Goal: Task Accomplishment & Management: Complete application form

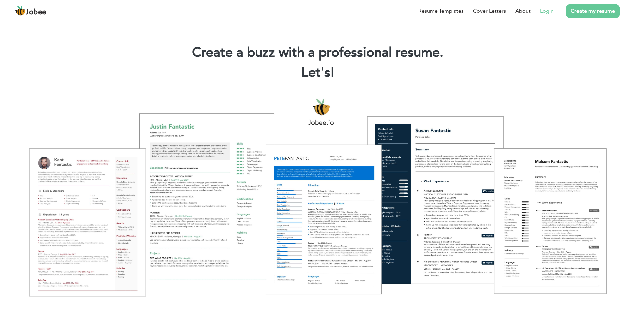
click at [552, 11] on link "Login" at bounding box center [547, 11] width 14 height 8
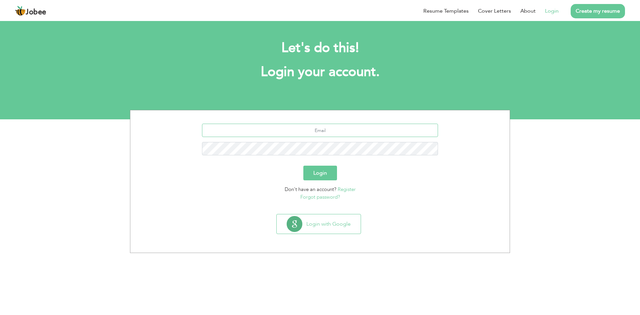
click at [253, 129] on input "text" at bounding box center [320, 130] width 236 height 13
type input "[EMAIL_ADDRESS][DOMAIN_NAME]"
click at [323, 174] on button "Login" at bounding box center [320, 173] width 34 height 15
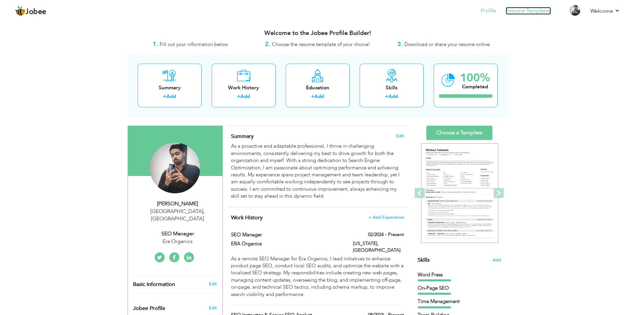
click at [514, 12] on link "Resume Templates" at bounding box center [528, 11] width 45 height 8
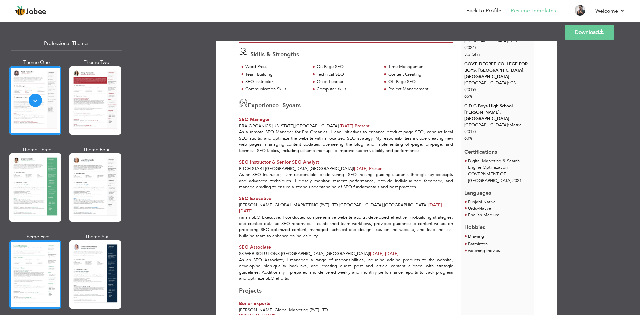
scroll to position [67, 0]
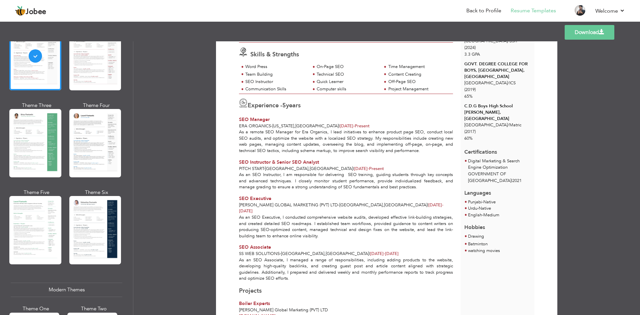
click at [48, 268] on div "Theme One Theme Two Theme Three Theme Four" at bounding box center [67, 145] width 112 height 261
click at [48, 232] on div at bounding box center [35, 230] width 52 height 68
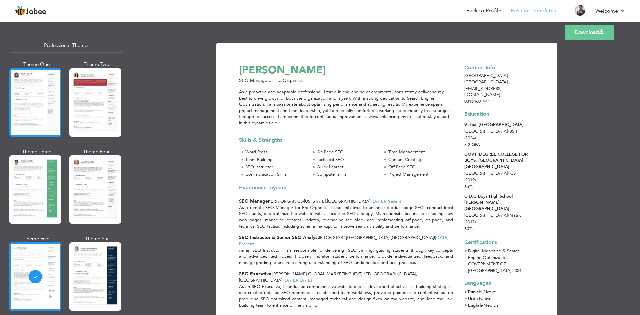
scroll to position [0, 0]
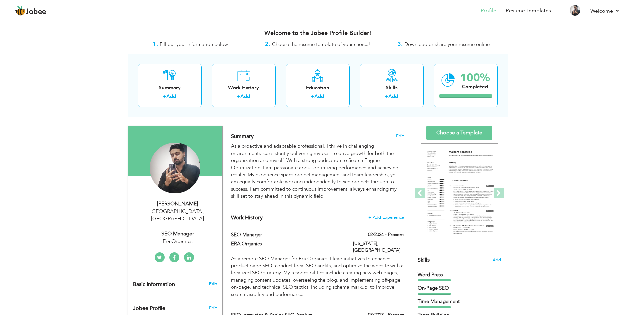
click at [210, 281] on link "Edit" at bounding box center [213, 284] width 8 height 6
type input "[PERSON_NAME]"
type input "03164601941"
select select "number:166"
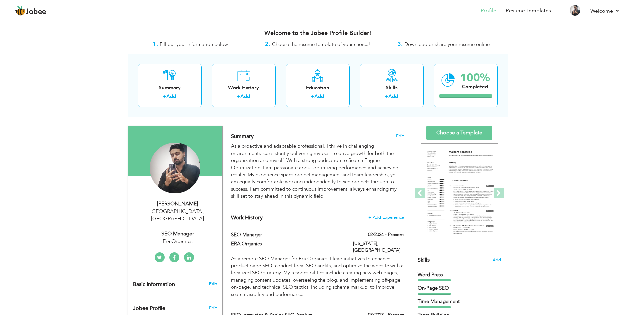
type input "[GEOGRAPHIC_DATA]"
select select "number:7"
type input "Era Organics"
type input "SEO Manager"
type input "[URL][DOMAIN_NAME]"
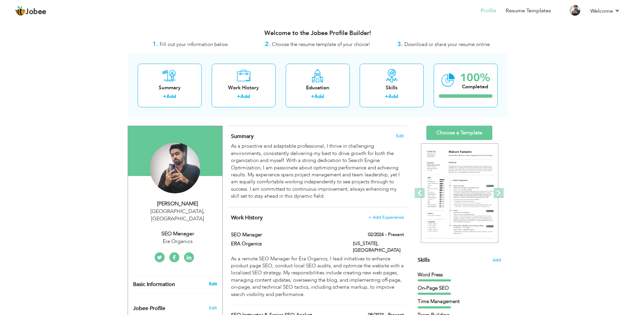
type input "[URL][DOMAIN_NAME]"
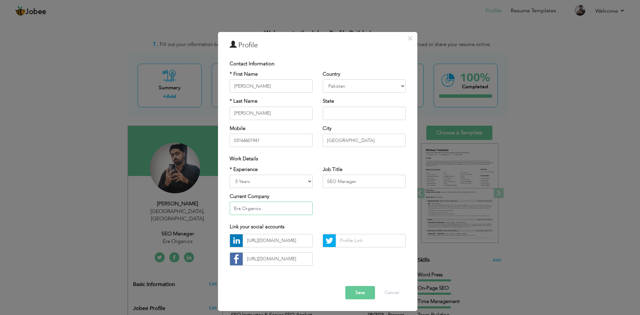
click at [269, 206] on input "Era Organics" at bounding box center [271, 208] width 83 height 13
type input "Pitch Start"
click at [345, 180] on input "SEO Manager" at bounding box center [364, 181] width 83 height 13
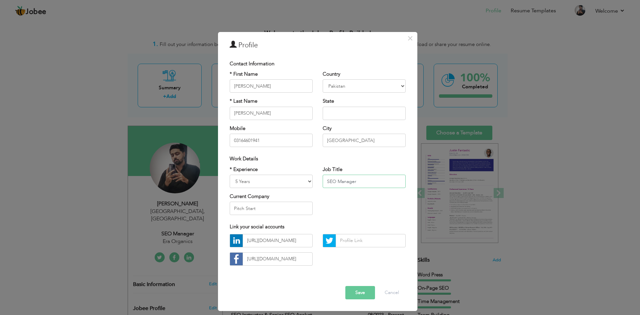
click at [345, 180] on input "SEO Manager" at bounding box center [364, 181] width 83 height 13
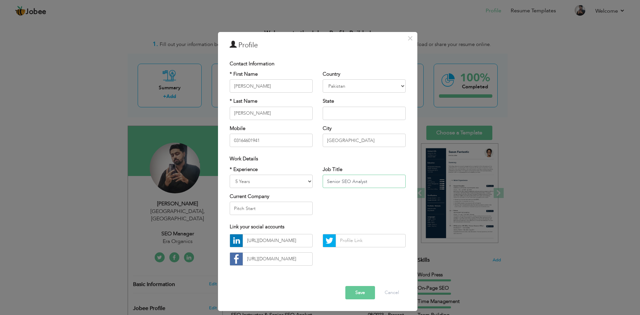
click at [345, 180] on input "Senior SEO Analyst" at bounding box center [364, 181] width 83 height 13
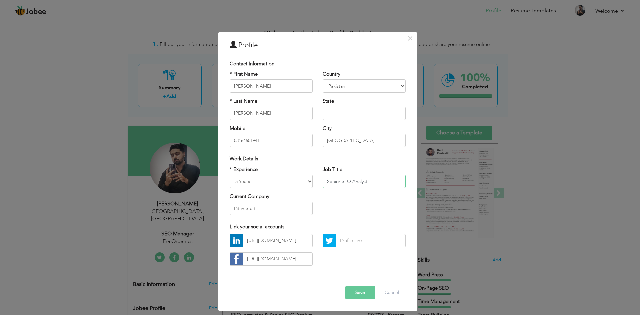
type input "Senior SEO Analyst"
click at [355, 293] on button "Save" at bounding box center [360, 292] width 30 height 13
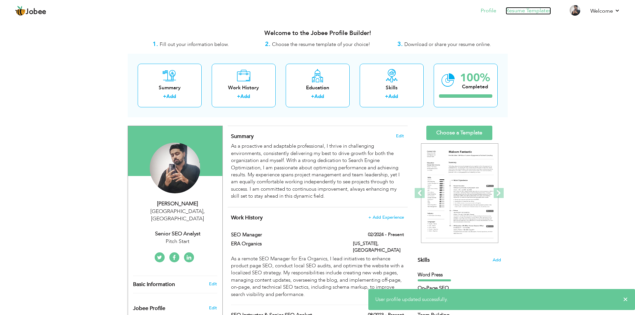
click at [516, 13] on link "Resume Templates" at bounding box center [528, 11] width 45 height 8
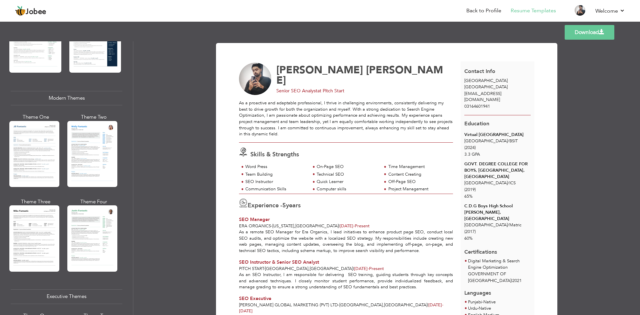
scroll to position [267, 0]
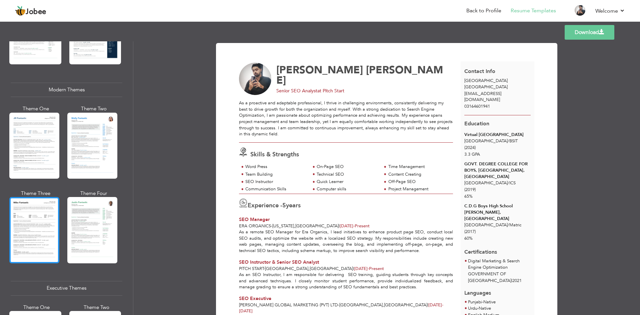
click at [28, 206] on div at bounding box center [34, 230] width 50 height 66
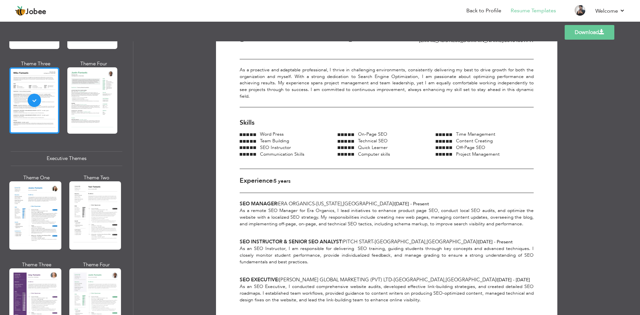
scroll to position [400, 0]
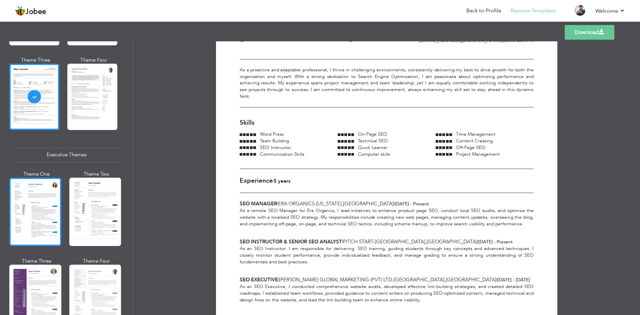
click at [43, 215] on div at bounding box center [35, 212] width 52 height 68
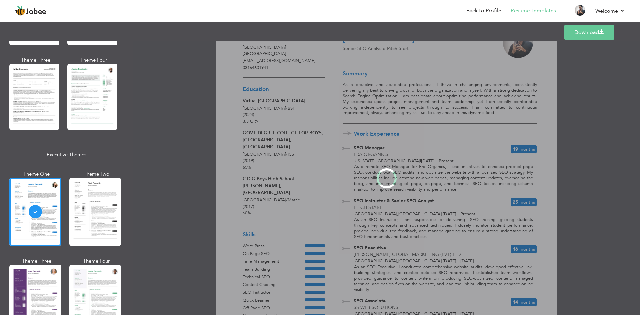
scroll to position [0, 0]
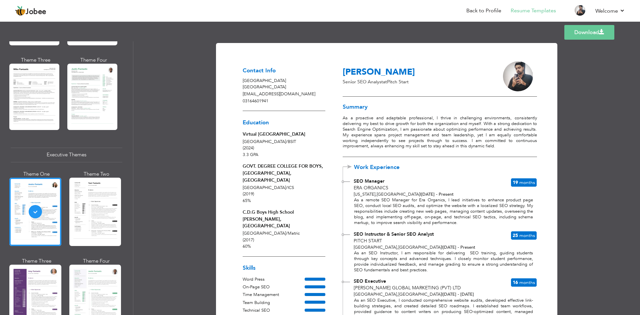
click at [79, 214] on div at bounding box center [95, 212] width 52 height 68
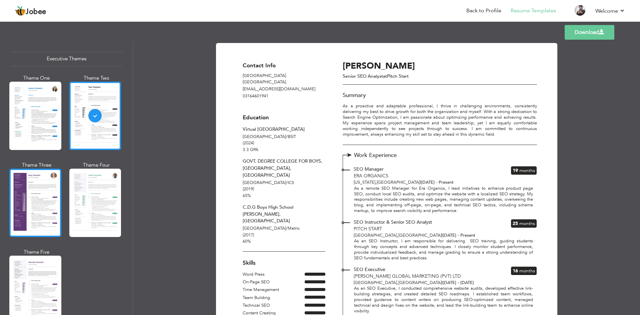
scroll to position [533, 0]
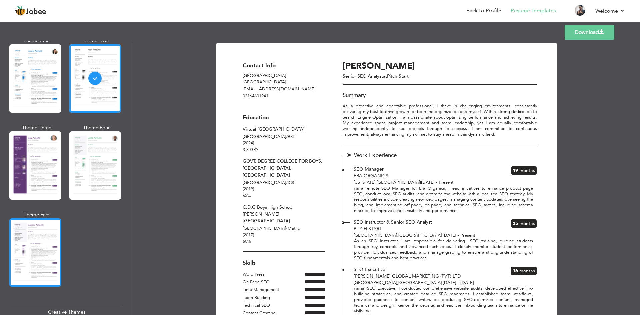
click at [42, 232] on div at bounding box center [35, 252] width 52 height 68
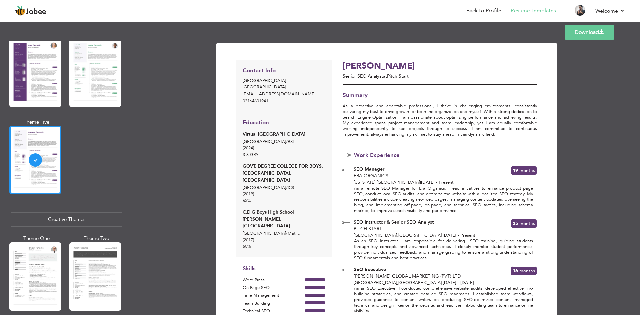
scroll to position [633, 0]
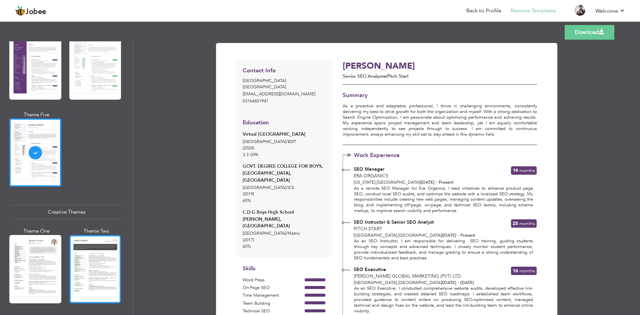
click at [72, 250] on div at bounding box center [95, 269] width 52 height 68
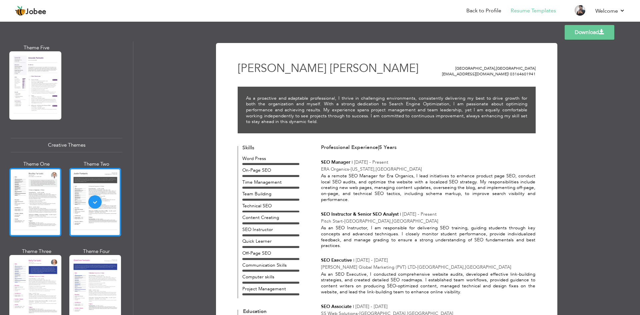
scroll to position [733, 0]
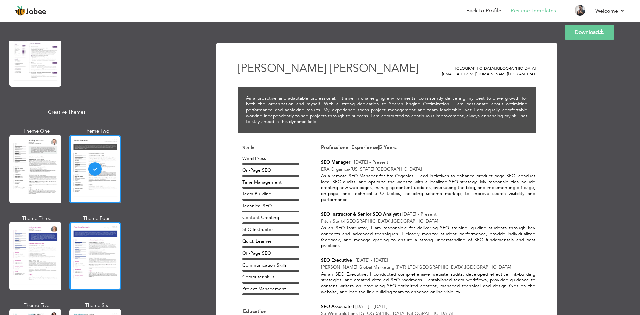
click at [81, 244] on div at bounding box center [95, 256] width 52 height 68
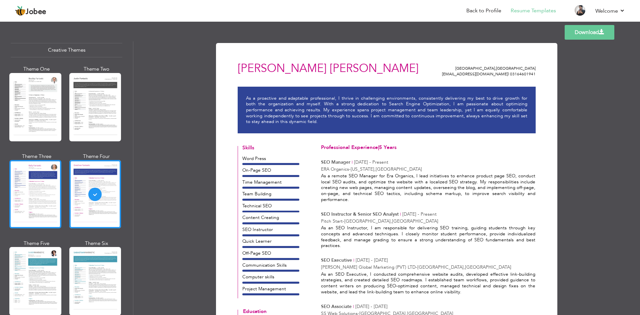
scroll to position [800, 0]
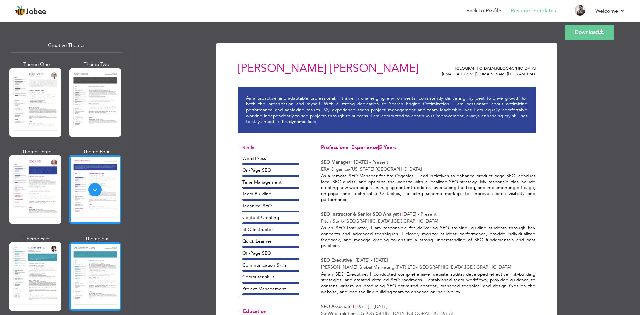
click at [82, 243] on div at bounding box center [95, 276] width 52 height 68
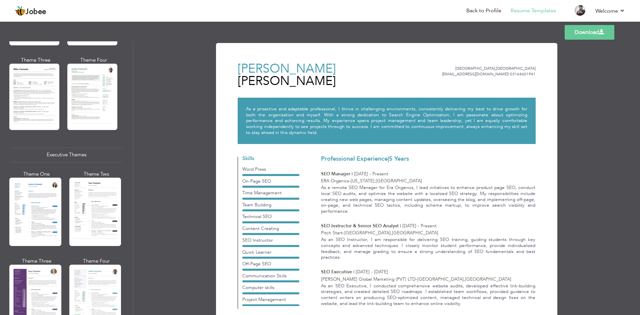
scroll to position [367, 0]
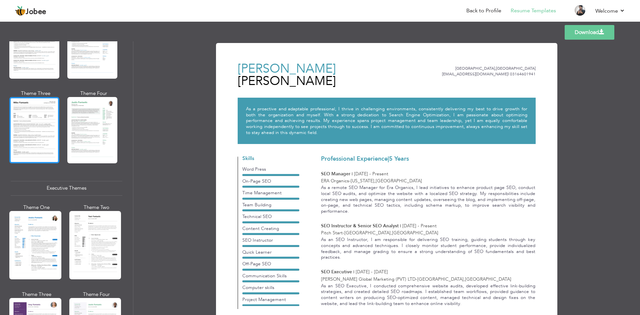
click at [35, 149] on div at bounding box center [34, 130] width 50 height 66
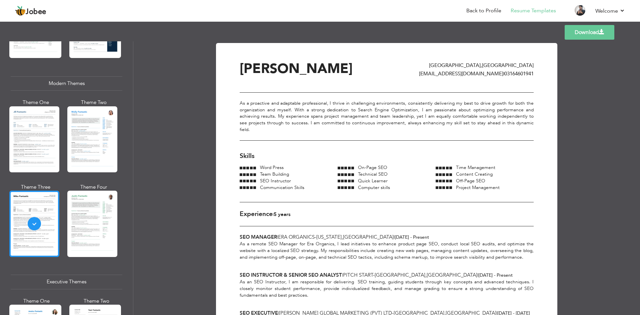
scroll to position [267, 0]
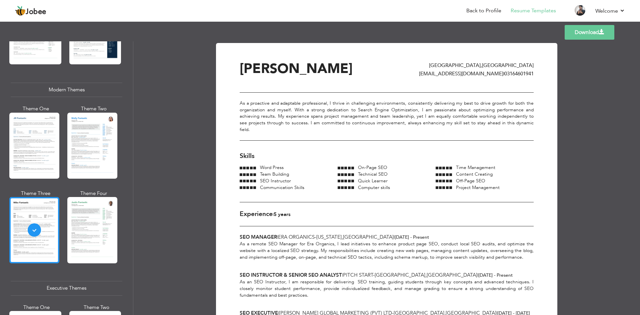
click at [35, 149] on div at bounding box center [34, 146] width 50 height 66
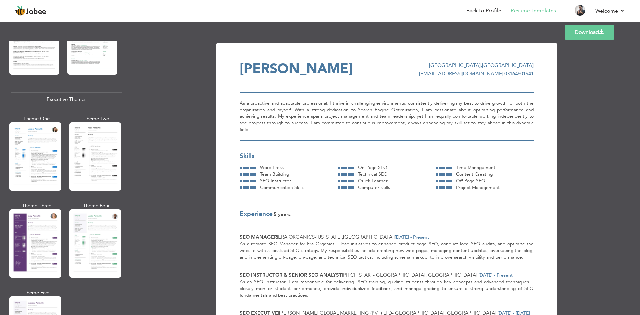
scroll to position [467, 0]
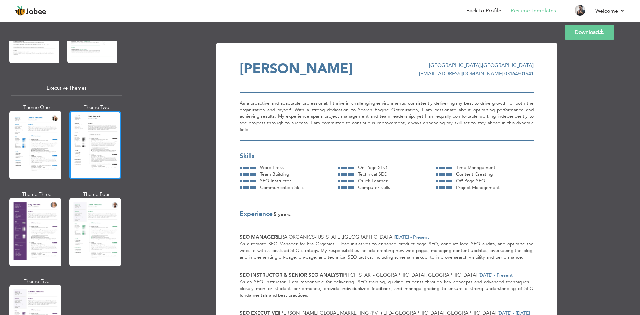
click at [77, 148] on div at bounding box center [95, 145] width 52 height 68
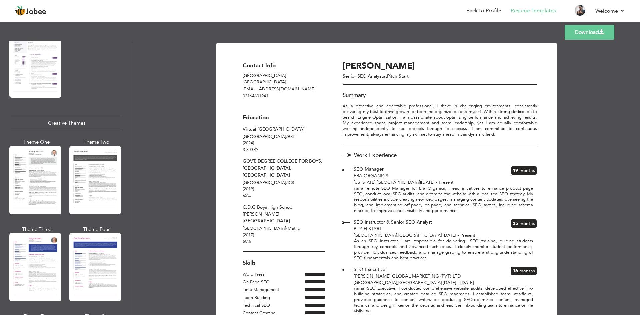
scroll to position [767, 0]
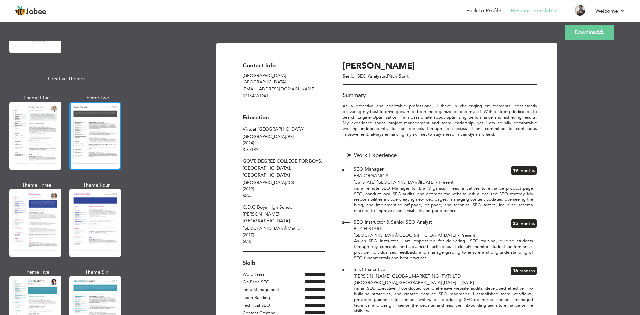
click at [85, 154] on div at bounding box center [95, 136] width 52 height 68
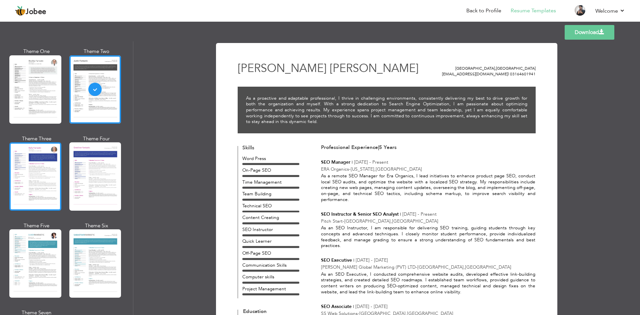
scroll to position [833, 0]
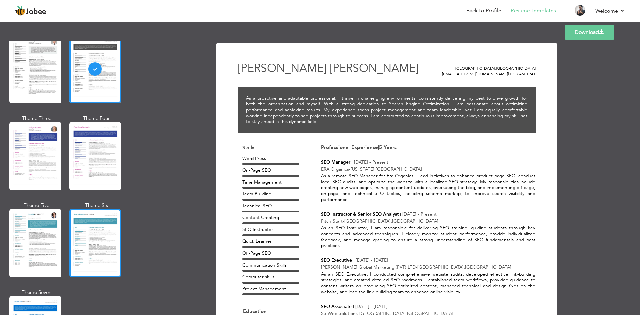
click at [83, 215] on div at bounding box center [95, 243] width 52 height 68
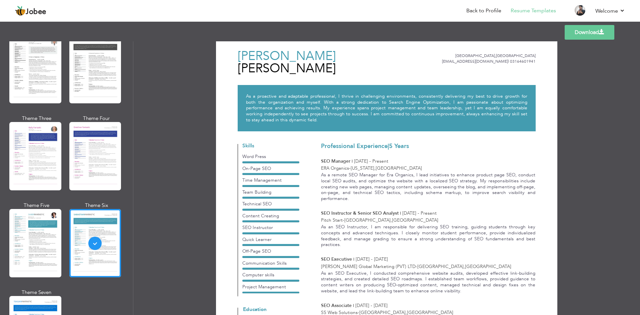
scroll to position [0, 0]
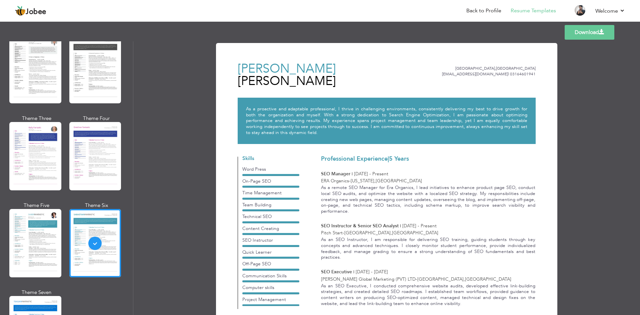
click at [581, 32] on link "Download" at bounding box center [590, 32] width 50 height 15
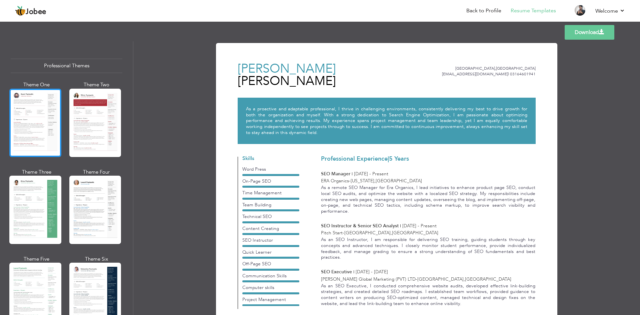
click at [39, 141] on div at bounding box center [35, 123] width 52 height 68
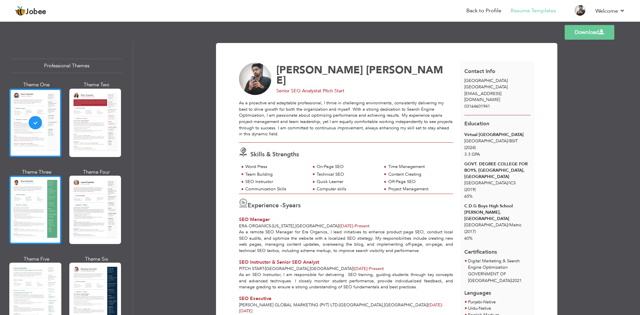
scroll to position [33, 0]
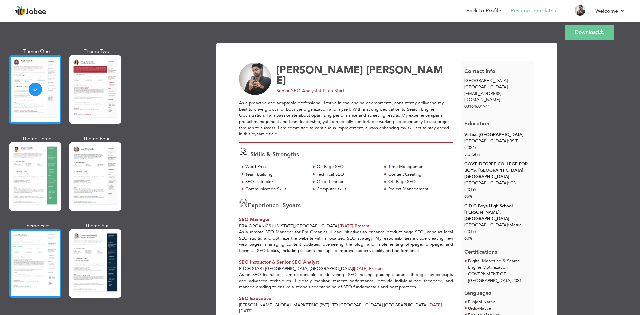
click at [35, 230] on div at bounding box center [35, 263] width 52 height 68
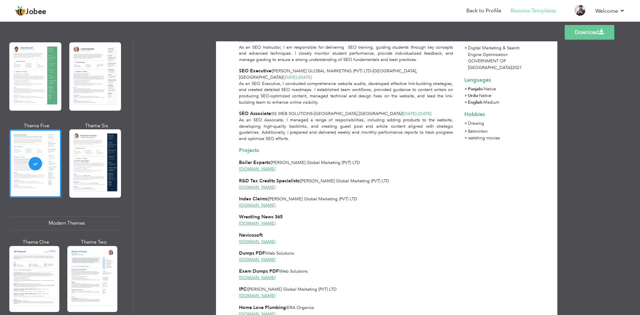
scroll to position [167, 0]
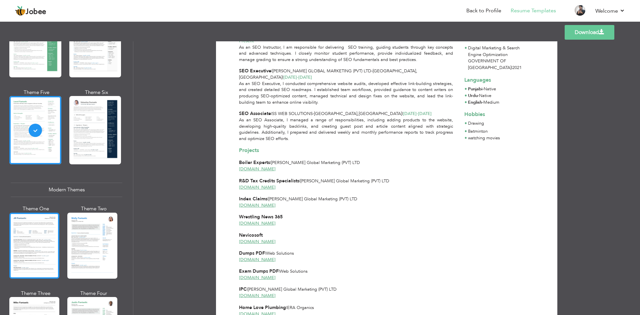
click at [37, 236] on div at bounding box center [34, 246] width 50 height 66
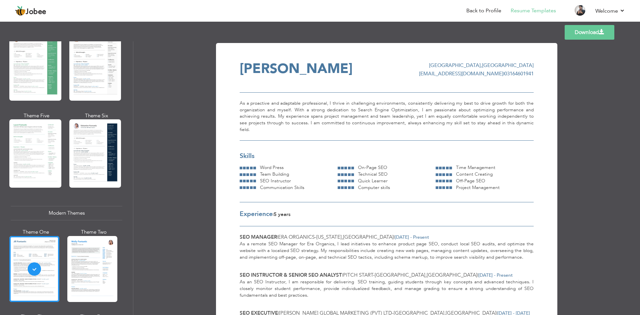
scroll to position [133, 0]
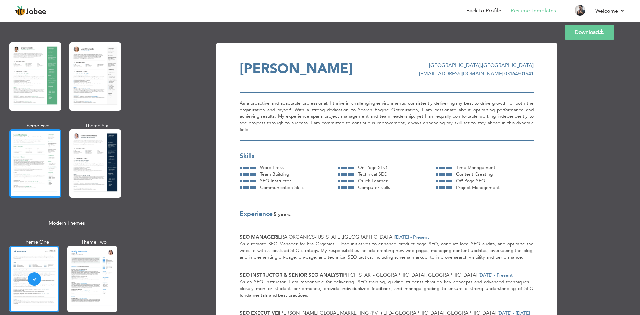
click at [27, 179] on div at bounding box center [35, 163] width 52 height 68
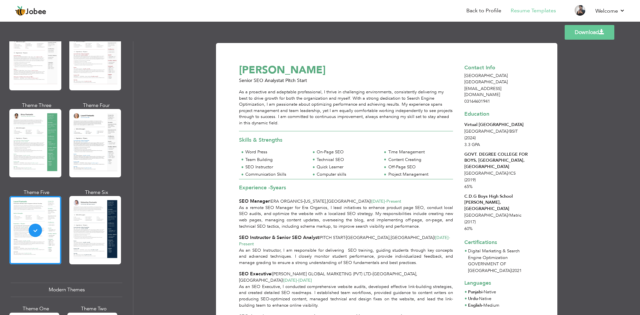
scroll to position [33, 0]
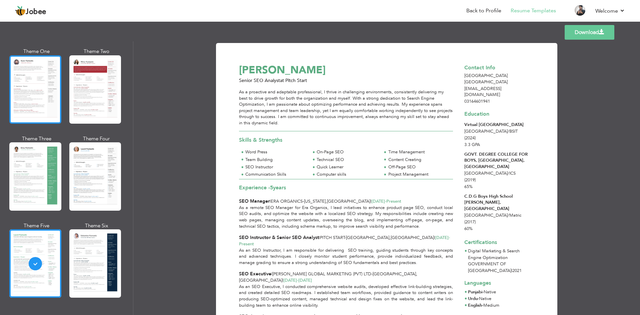
click at [29, 111] on div at bounding box center [35, 89] width 52 height 68
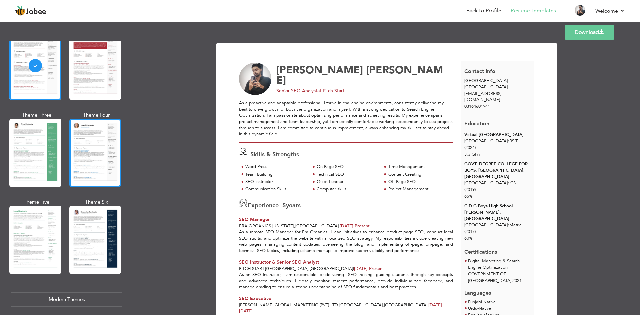
scroll to position [67, 0]
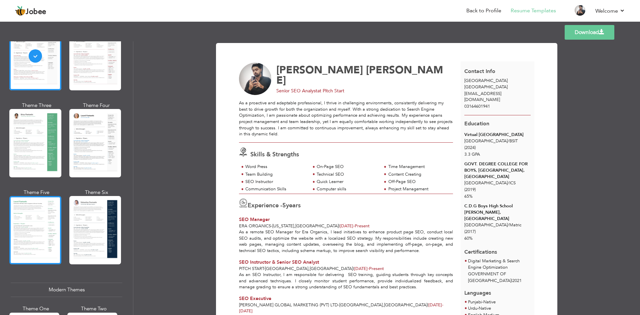
click at [32, 198] on div at bounding box center [35, 230] width 52 height 68
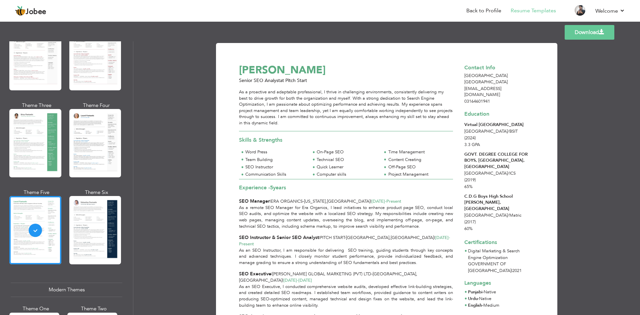
click at [580, 33] on link "Download" at bounding box center [590, 32] width 50 height 15
